Goal: Task Accomplishment & Management: Complete application form

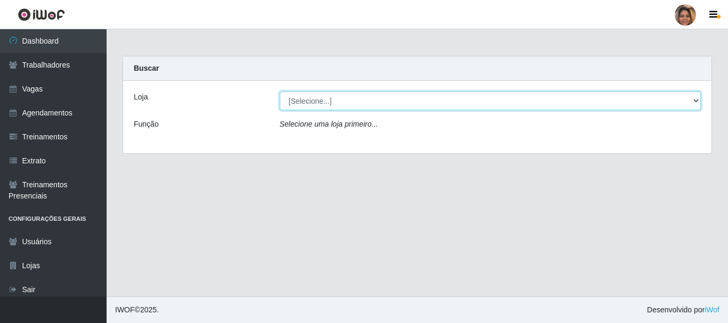
click at [691, 98] on select "[Selecione...] Mar Vermelho - CEASA Mar Vermelho - Centro de Distribuição" at bounding box center [491, 101] width 422 height 19
select select "474"
click at [280, 92] on select "[Selecione...] Mar Vermelho - CEASA Mar Vermelho - Centro de Distribuição" at bounding box center [491, 101] width 422 height 19
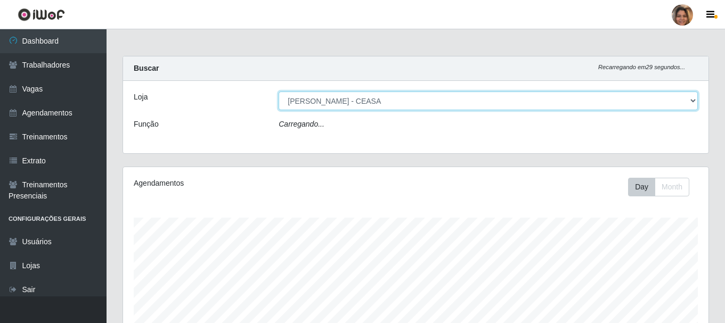
scroll to position [221, 586]
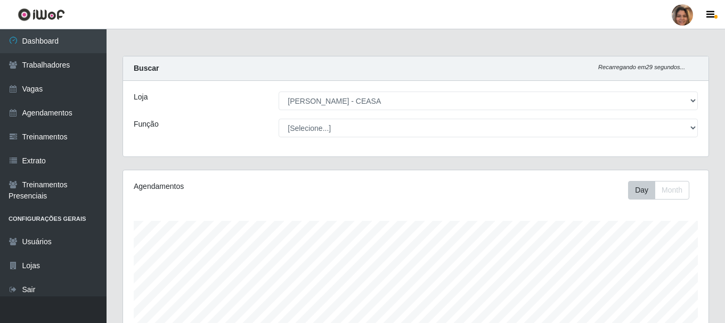
click at [342, 131] on select "[Selecione...] Repositor Repositor + Repositor ++" at bounding box center [488, 128] width 419 height 19
select select "24"
click at [279, 119] on select "[Selecione...] Repositor Repositor + Repositor ++" at bounding box center [488, 128] width 419 height 19
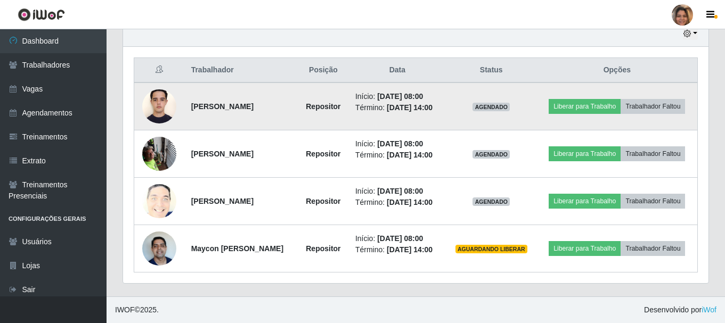
scroll to position [416, 0]
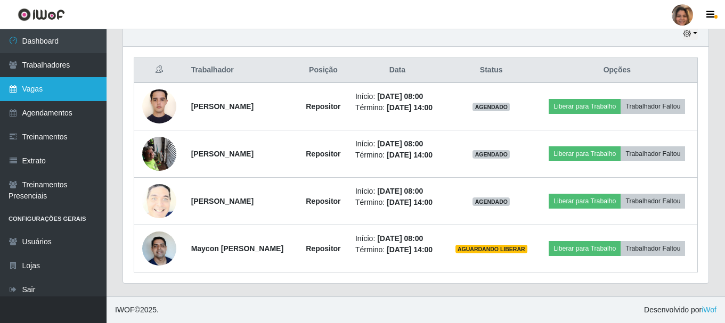
click at [66, 82] on link "Vagas" at bounding box center [53, 89] width 107 height 24
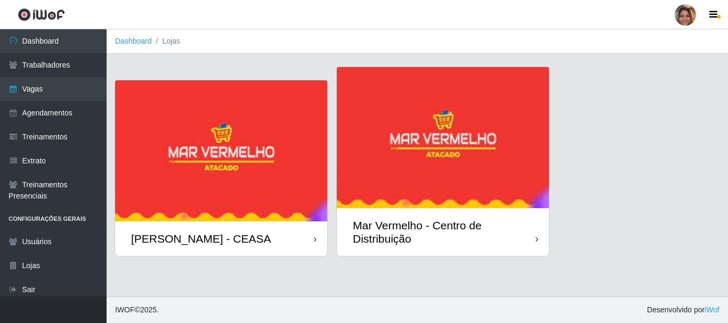
click at [149, 133] on img at bounding box center [221, 150] width 212 height 141
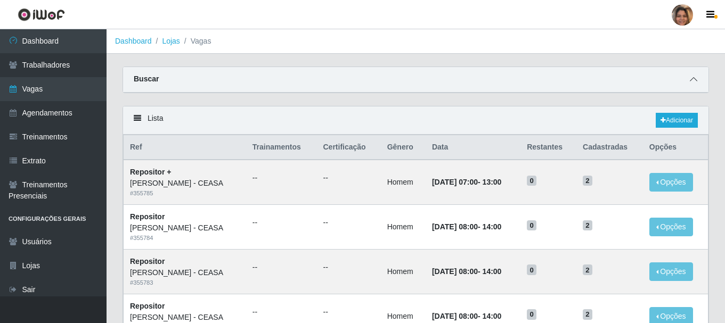
click at [692, 83] on icon at bounding box center [693, 79] width 7 height 7
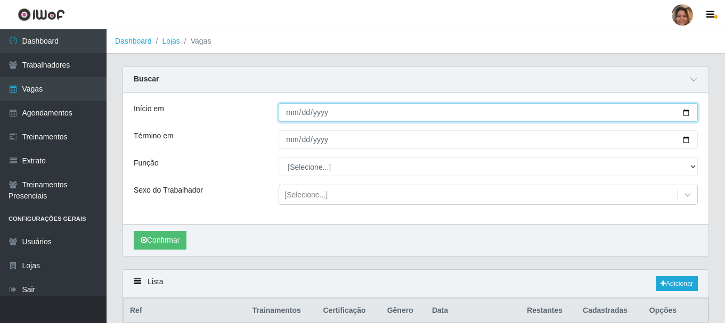
click at [293, 116] on input "Início em" at bounding box center [488, 112] width 419 height 19
click at [684, 111] on input "Início em" at bounding box center [488, 112] width 419 height 19
type input "[DATE]"
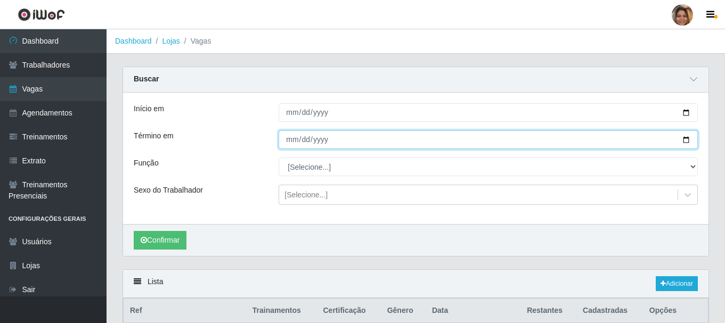
click at [686, 136] on input "Término em" at bounding box center [488, 140] width 419 height 19
type input "[DATE]"
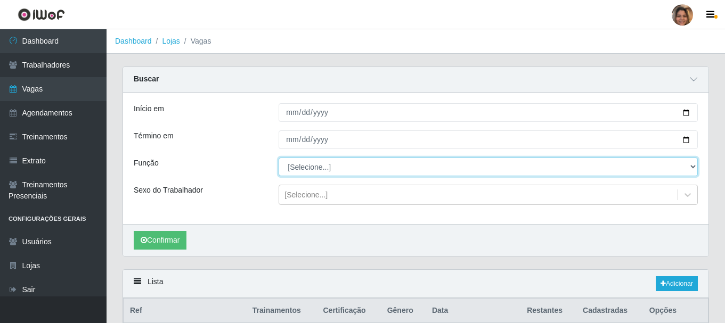
click at [682, 171] on select "[Selecione...] Repositor Repositor + Repositor ++" at bounding box center [488, 167] width 419 height 19
select select "24"
click at [279, 158] on select "[Selecione...] Repositor Repositor + Repositor ++" at bounding box center [488, 167] width 419 height 19
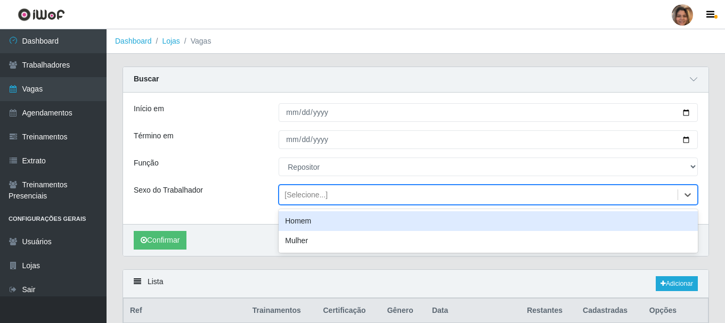
click at [337, 201] on div "[Selecione...]" at bounding box center [478, 196] width 399 height 18
click at [333, 218] on div "Homem" at bounding box center [488, 222] width 419 height 20
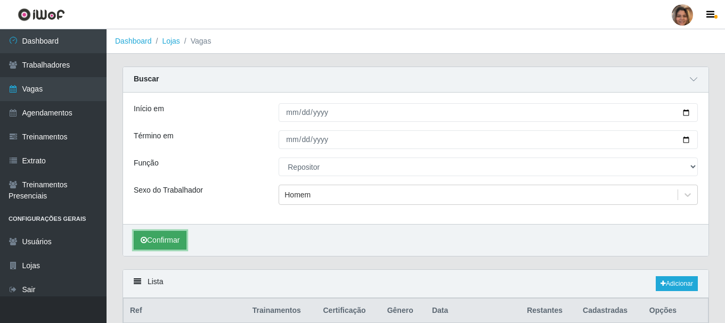
click at [185, 245] on button "Confirmar" at bounding box center [160, 240] width 53 height 19
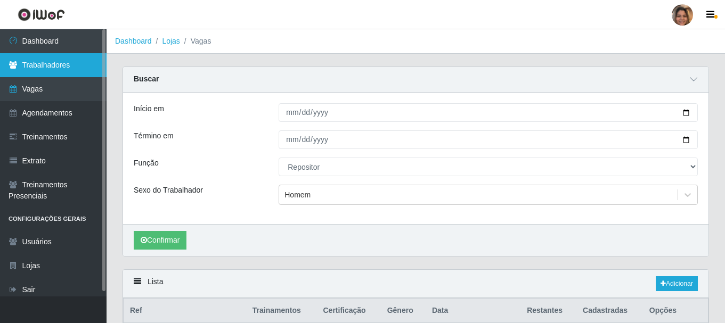
click at [65, 70] on link "Trabalhadores" at bounding box center [53, 65] width 107 height 24
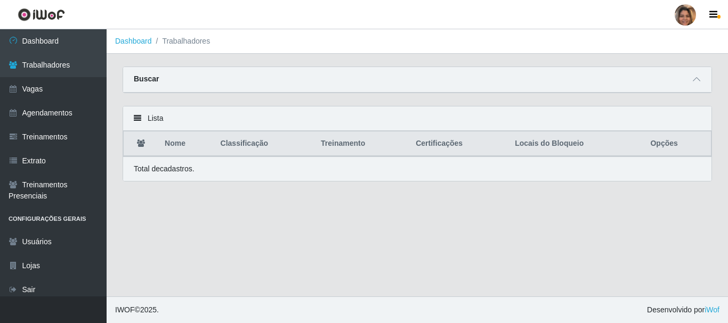
click at [155, 83] on strong "Buscar" at bounding box center [146, 79] width 25 height 9
click at [698, 76] on span at bounding box center [696, 80] width 13 height 12
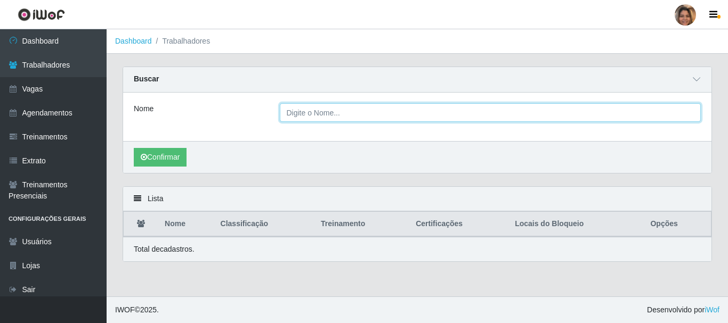
click at [338, 111] on input "Nome" at bounding box center [491, 112] width 422 height 19
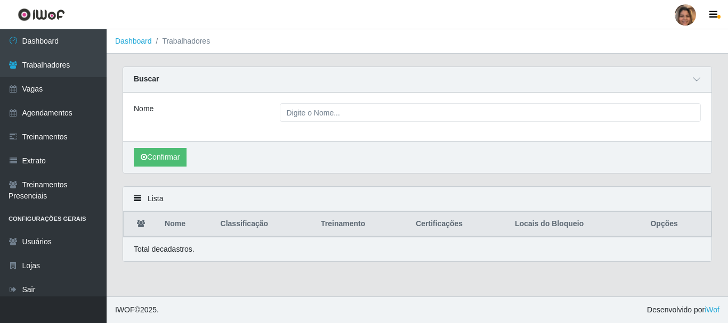
click at [545, 163] on div "Confirmar" at bounding box center [417, 157] width 588 height 32
